Goal: Information Seeking & Learning: Learn about a topic

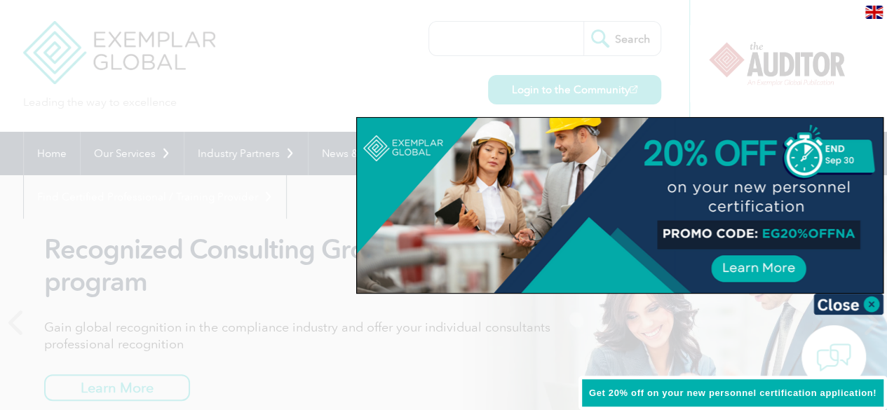
scroll to position [7, 0]
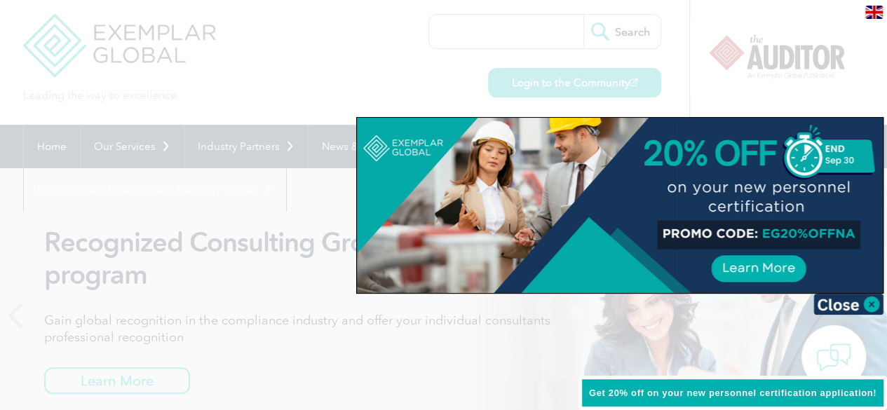
click at [470, 29] on div at bounding box center [443, 205] width 887 height 410
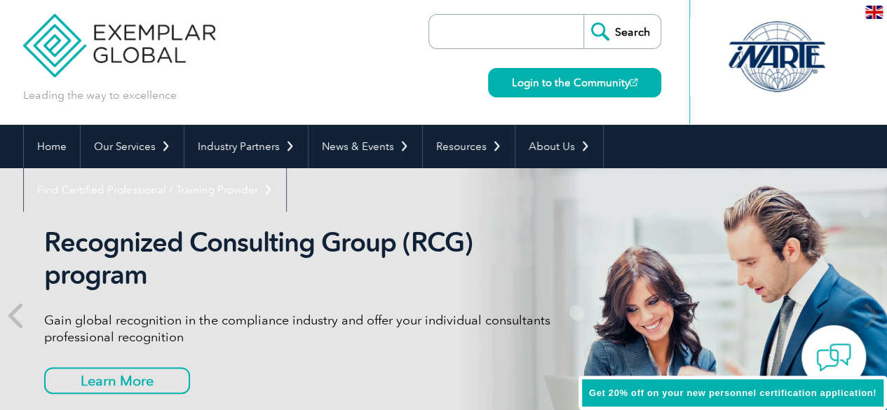
click at [470, 29] on input "search" at bounding box center [509, 32] width 147 height 34
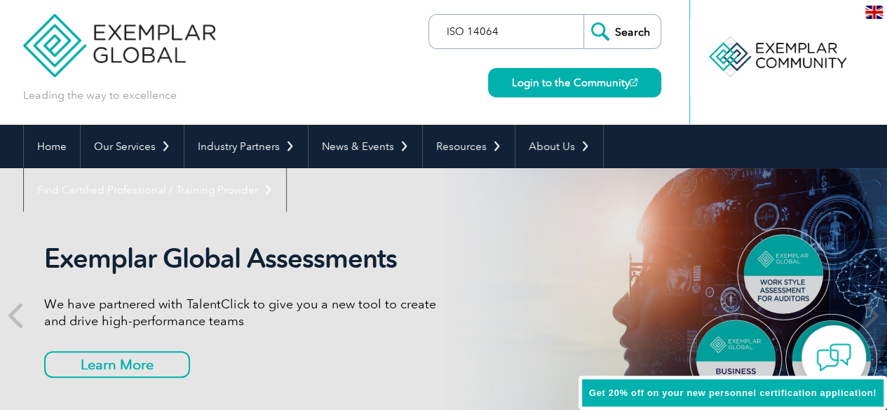
type input "ISO 14064"
click at [583, 15] on input "Search" at bounding box center [621, 32] width 77 height 34
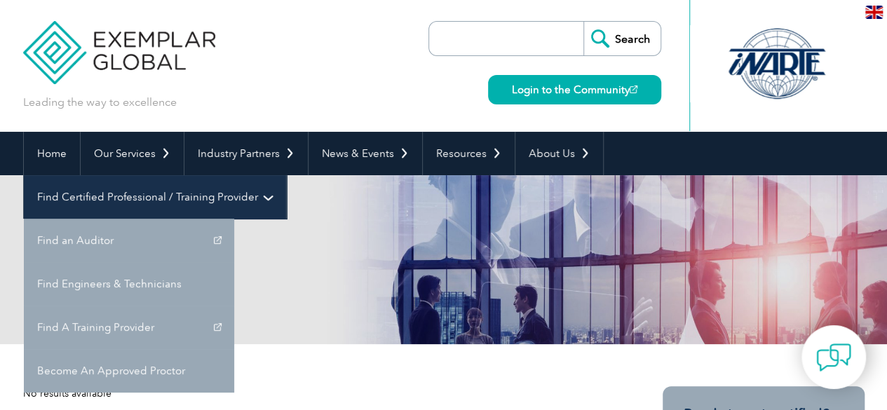
click at [286, 175] on link "Find Certified Professional / Training Provider" at bounding box center [155, 196] width 262 height 43
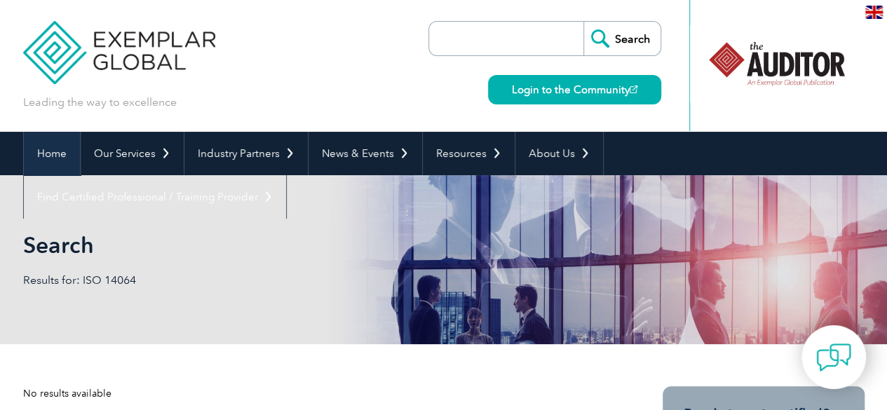
click at [39, 158] on link "Home" at bounding box center [52, 153] width 56 height 43
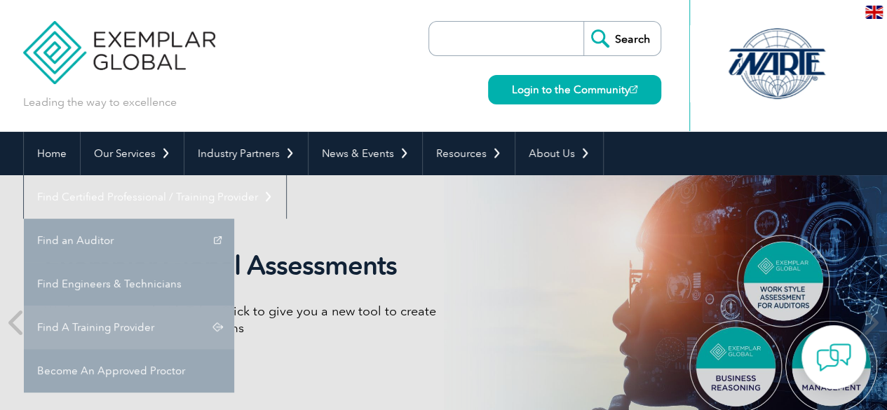
click at [234, 306] on link "Find A Training Provider" at bounding box center [129, 327] width 210 height 43
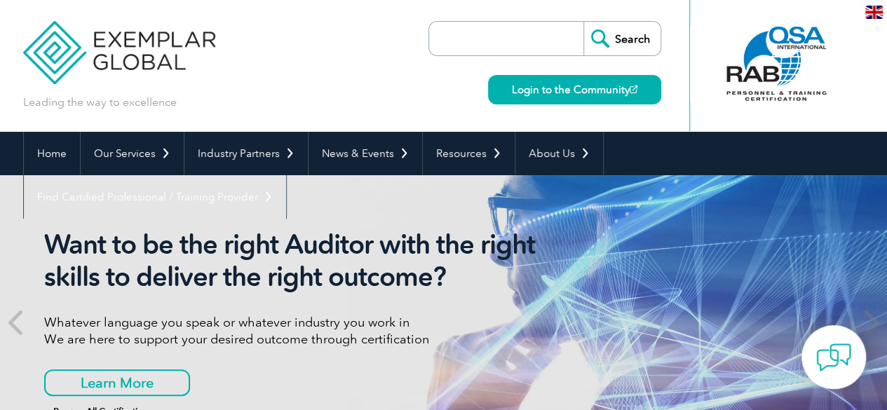
click at [516, 43] on input "search" at bounding box center [509, 39] width 147 height 34
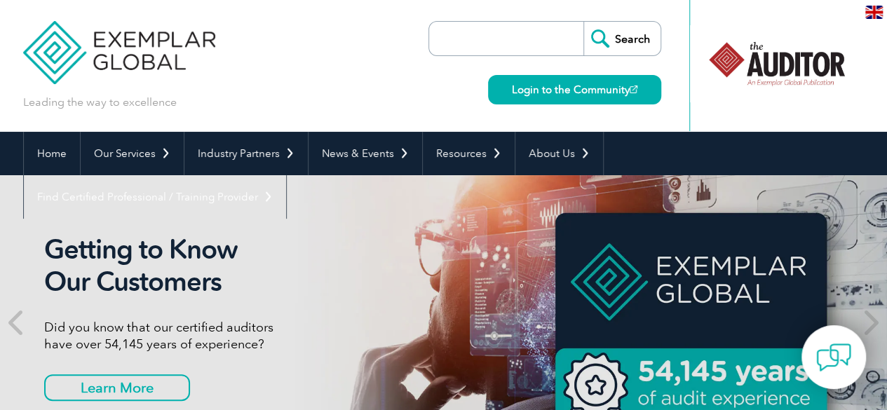
type input "ISO 14064"
click at [619, 39] on input "Search" at bounding box center [621, 39] width 77 height 34
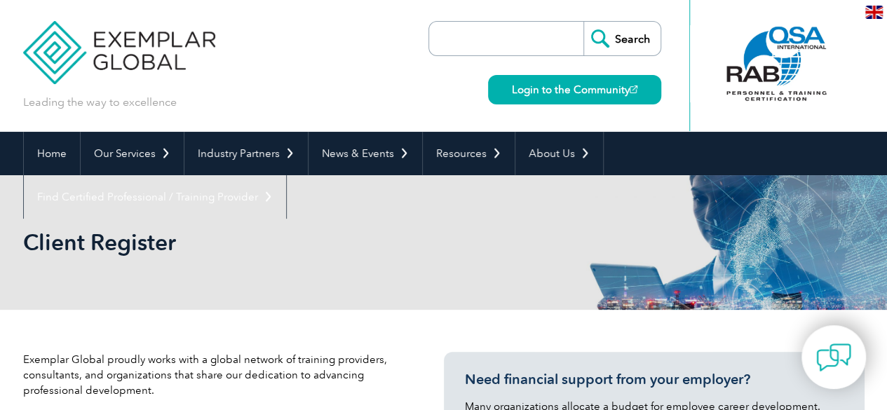
drag, startPoint x: 892, startPoint y: 18, endPoint x: 849, endPoint y: -61, distance: 89.4
click at [849, 0] on html "BACK TO TOP Leading the way to excellence ▼" at bounding box center [443, 205] width 887 height 410
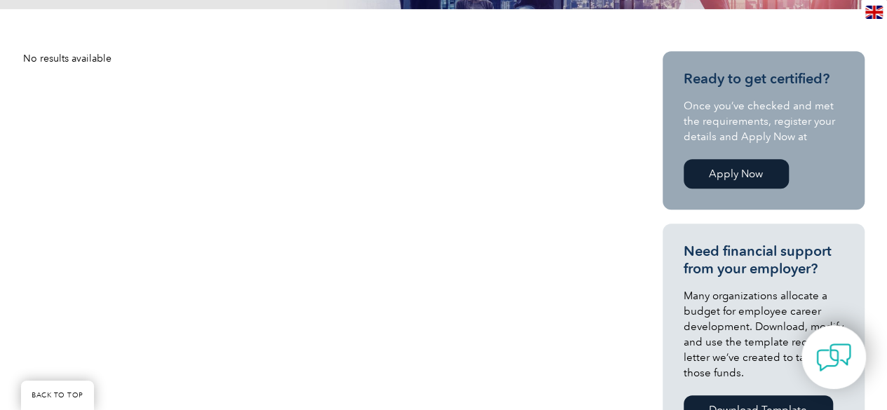
scroll to position [334, 0]
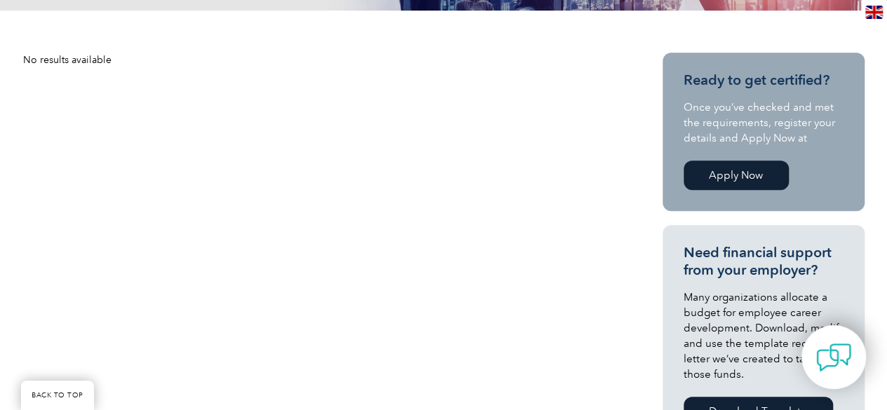
click at [770, 171] on link "Apply Now" at bounding box center [735, 175] width 105 height 29
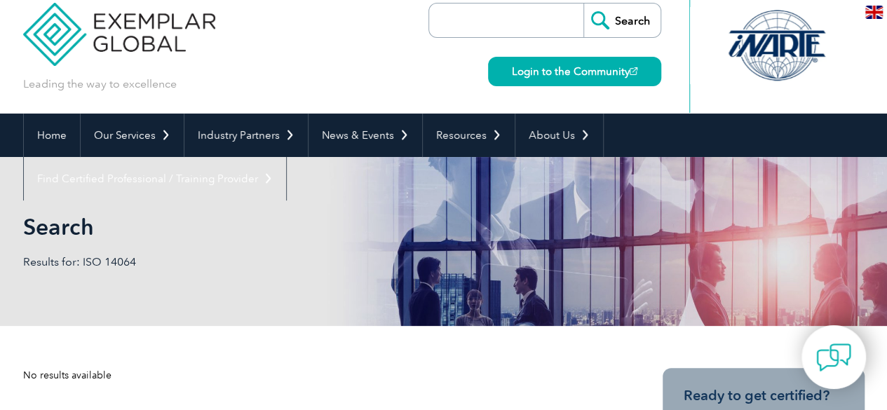
scroll to position [14, 0]
